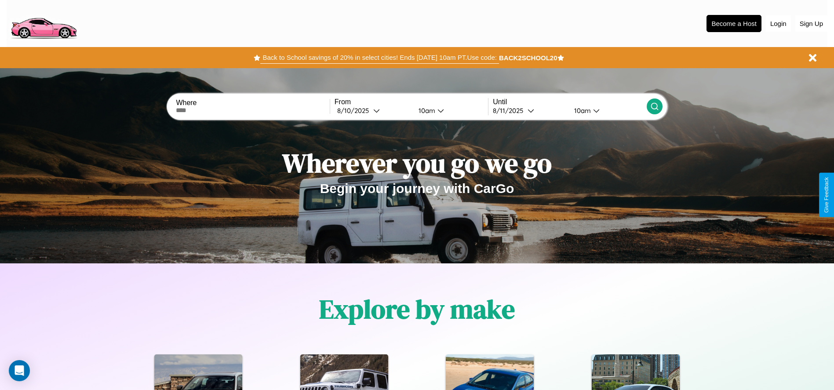
click at [380, 58] on button "Back to School savings of 20% in select cities! Ends [DATE] 10am PT. Use code:" at bounding box center [379, 57] width 238 height 12
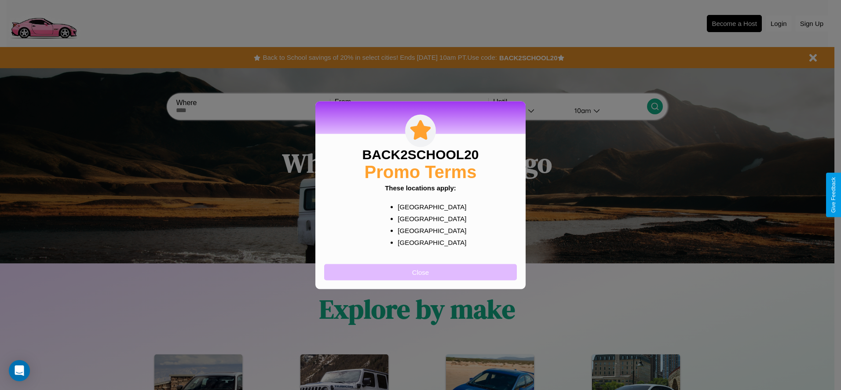
click at [420, 272] on button "Close" at bounding box center [420, 272] width 193 height 16
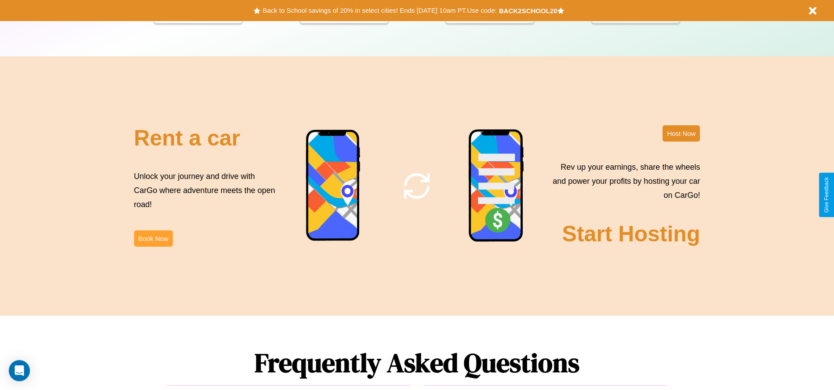
scroll to position [1064, 0]
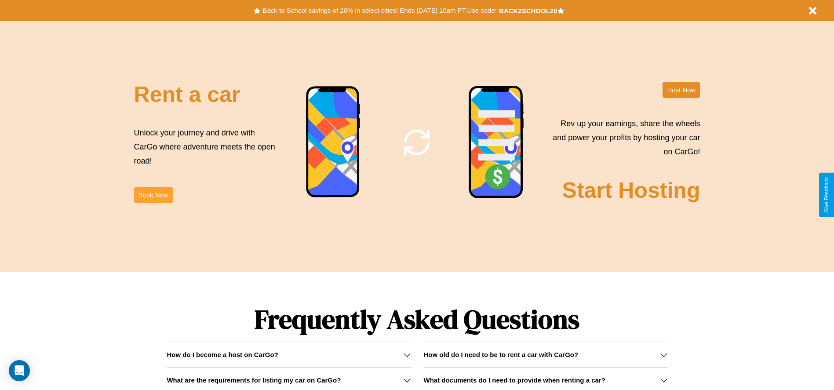
click at [153, 195] on button "Book Now" at bounding box center [153, 195] width 39 height 16
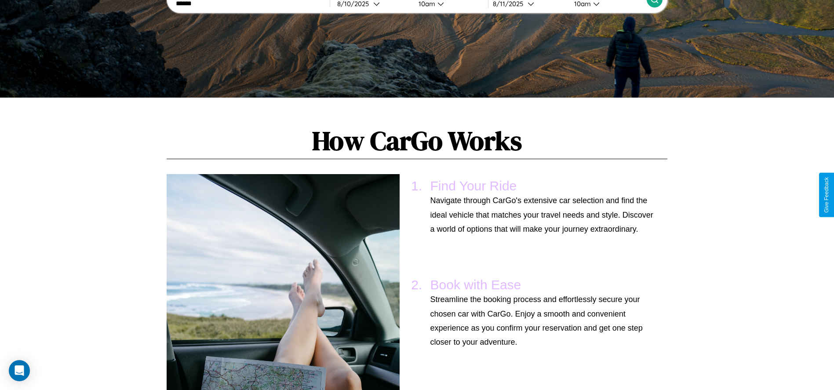
scroll to position [472, 0]
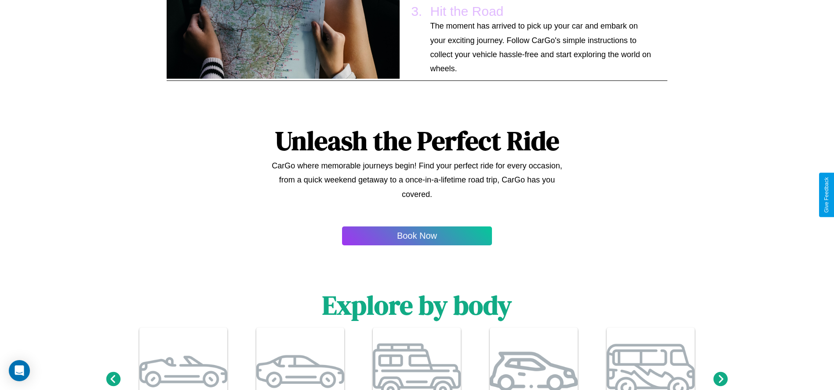
type input "******"
click at [113, 380] on icon at bounding box center [113, 379] width 15 height 15
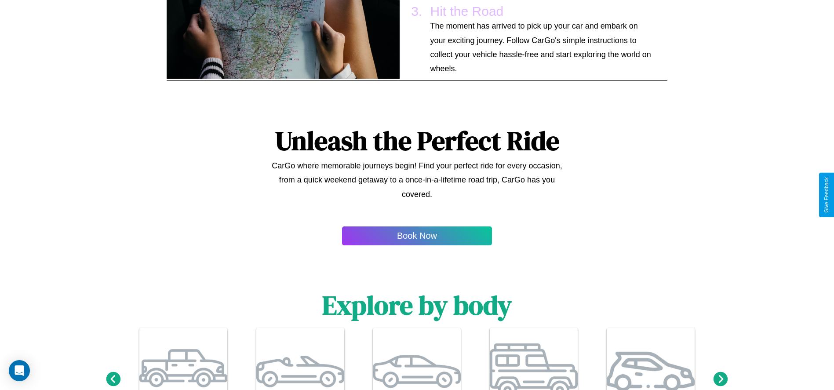
scroll to position [0, 0]
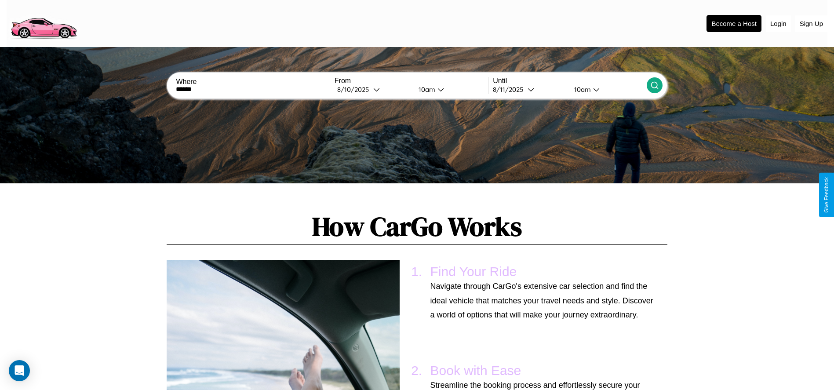
click at [654, 85] on icon at bounding box center [654, 85] width 9 height 9
